Goal: Transaction & Acquisition: Purchase product/service

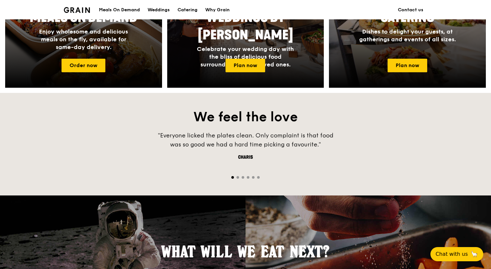
scroll to position [248, 0]
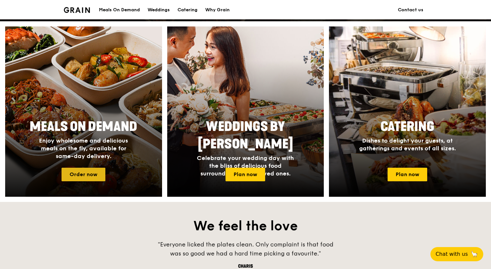
click at [91, 172] on link "Order now" at bounding box center [84, 175] width 44 height 14
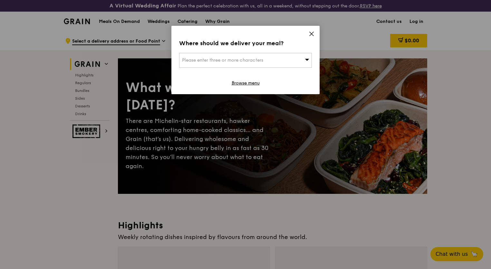
click at [292, 63] on div "Please enter three or more characters" at bounding box center [245, 60] width 133 height 15
type input "national infectious disease"
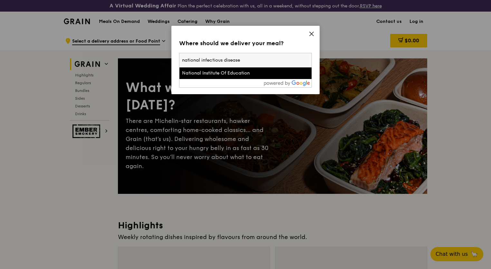
drag, startPoint x: 272, startPoint y: 58, endPoint x: 147, endPoint y: 51, distance: 125.6
click at [147, 51] on div "Where should we deliver your meal? Please enter three or more characters nation…" at bounding box center [245, 134] width 491 height 269
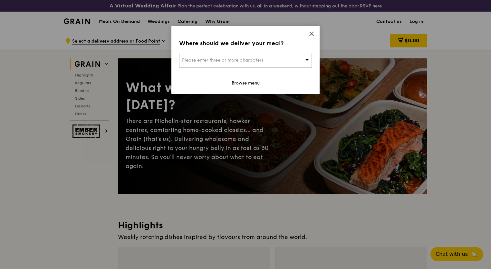
click at [203, 63] on div "Please enter three or more characters" at bounding box center [245, 60] width 133 height 15
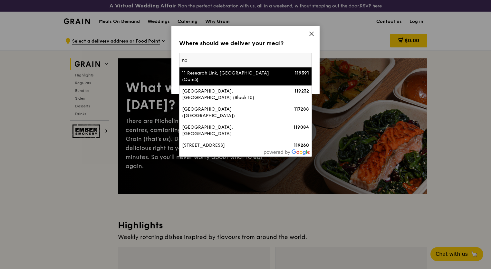
type input "n"
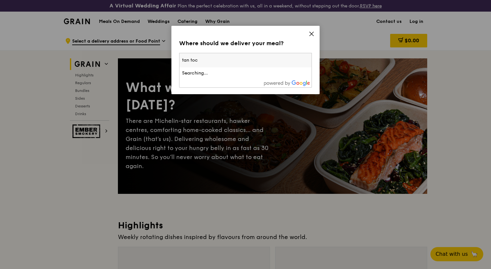
type input "tan tock"
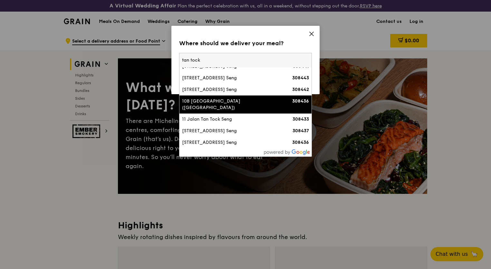
scroll to position [118, 0]
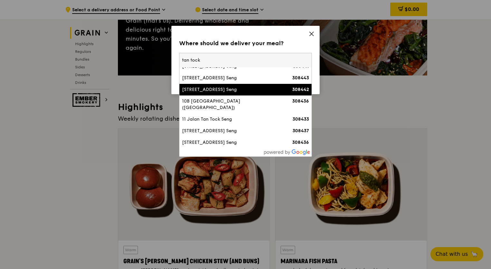
click at [232, 86] on div "[STREET_ADDRESS] Seng" at bounding box center [229, 89] width 95 height 6
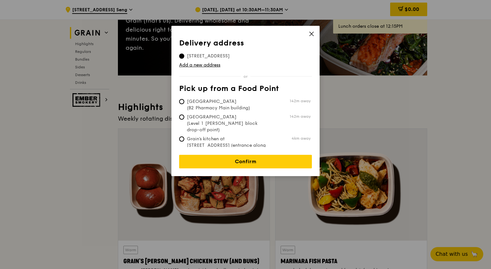
click at [210, 121] on span "[GEOGRAPHIC_DATA] (Level 1 [PERSON_NAME] block drop-off point)" at bounding box center [227, 123] width 96 height 19
click at [184, 120] on input "[GEOGRAPHIC_DATA] (Level 1 [PERSON_NAME] block drop-off point) 142m away" at bounding box center [181, 116] width 5 height 5
radio input "true"
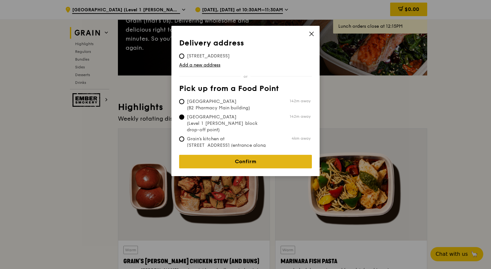
click at [237, 156] on link "Confirm" at bounding box center [245, 162] width 133 height 14
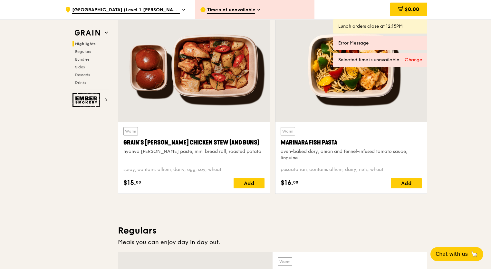
scroll to position [355, 0]
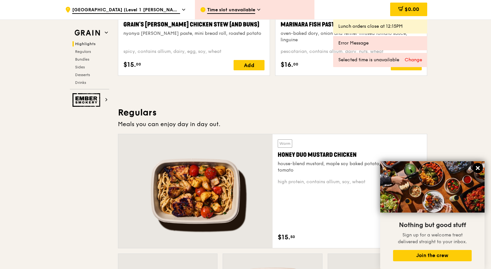
click at [479, 168] on icon at bounding box center [478, 168] width 6 height 6
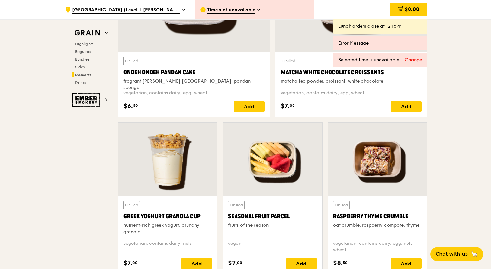
scroll to position [1537, 0]
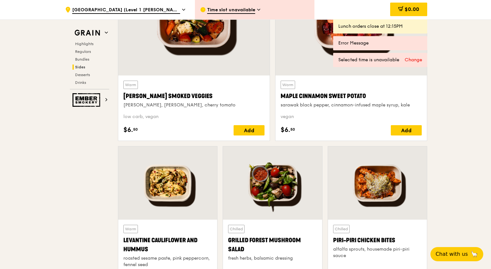
click at [306, 5] on div "Time slot unavailable" at bounding box center [255, 9] width 120 height 19
